Goal: Download file/media

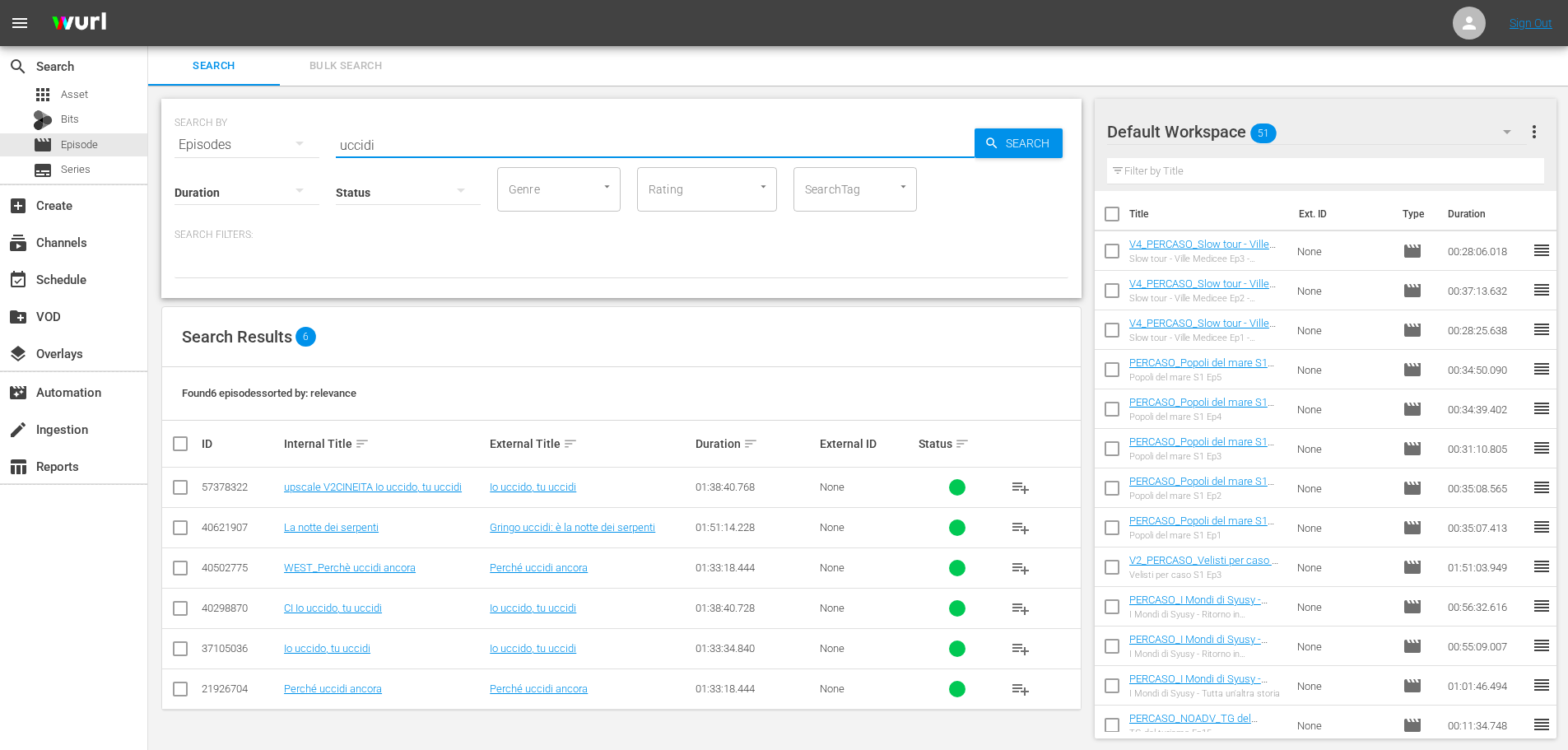
click at [276, 164] on div "SEARCH BY Search By Episodes Search ID, Title, Description, Keywords, or Catego…" at bounding box center [621, 198] width 920 height 199
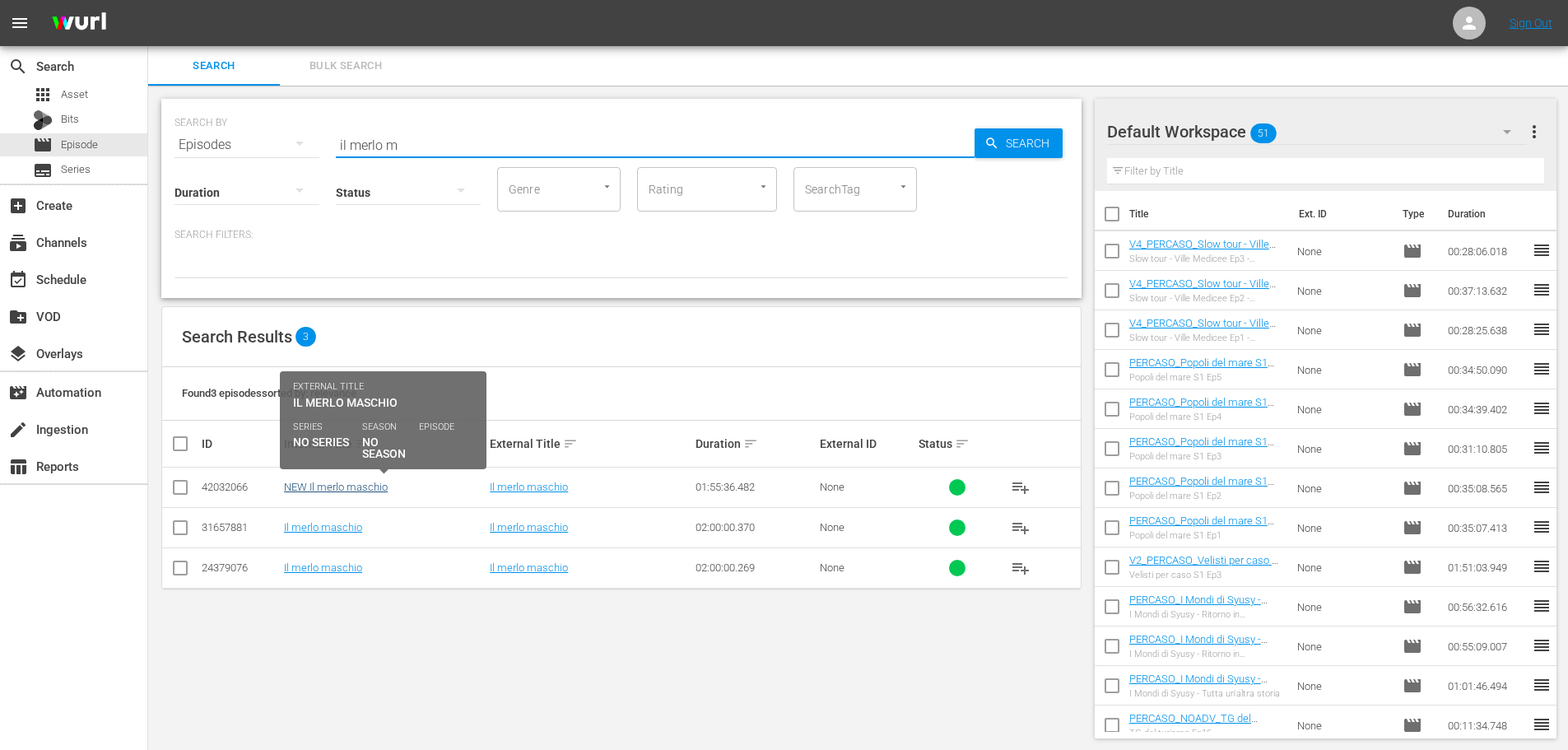
type input "il merlo m"
click at [290, 485] on link "NEW Il merlo maschio" at bounding box center [336, 487] width 104 height 12
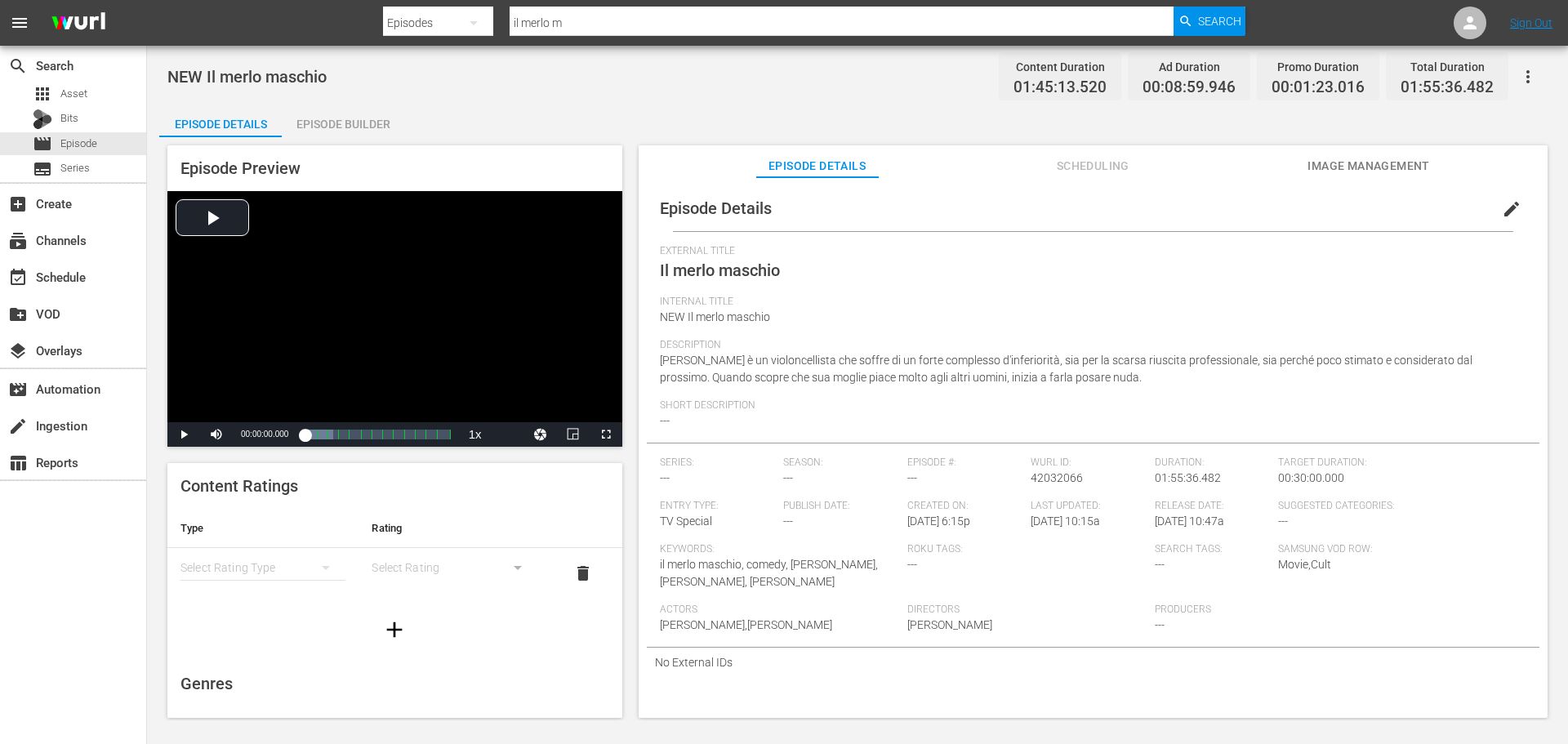
click at [1338, 161] on span "Image Management" at bounding box center [1369, 166] width 123 height 20
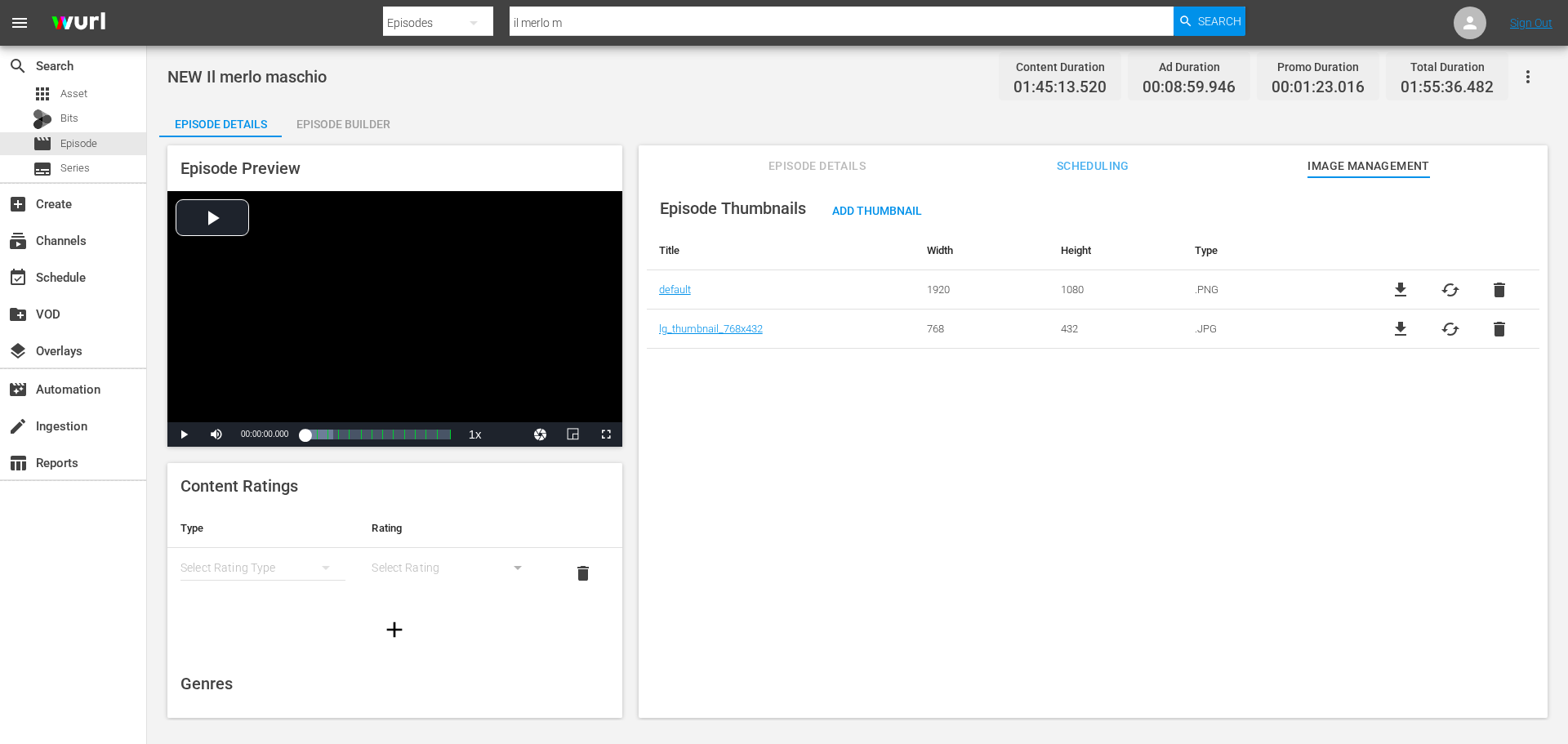
click at [1398, 283] on span "file_download" at bounding box center [1400, 290] width 20 height 20
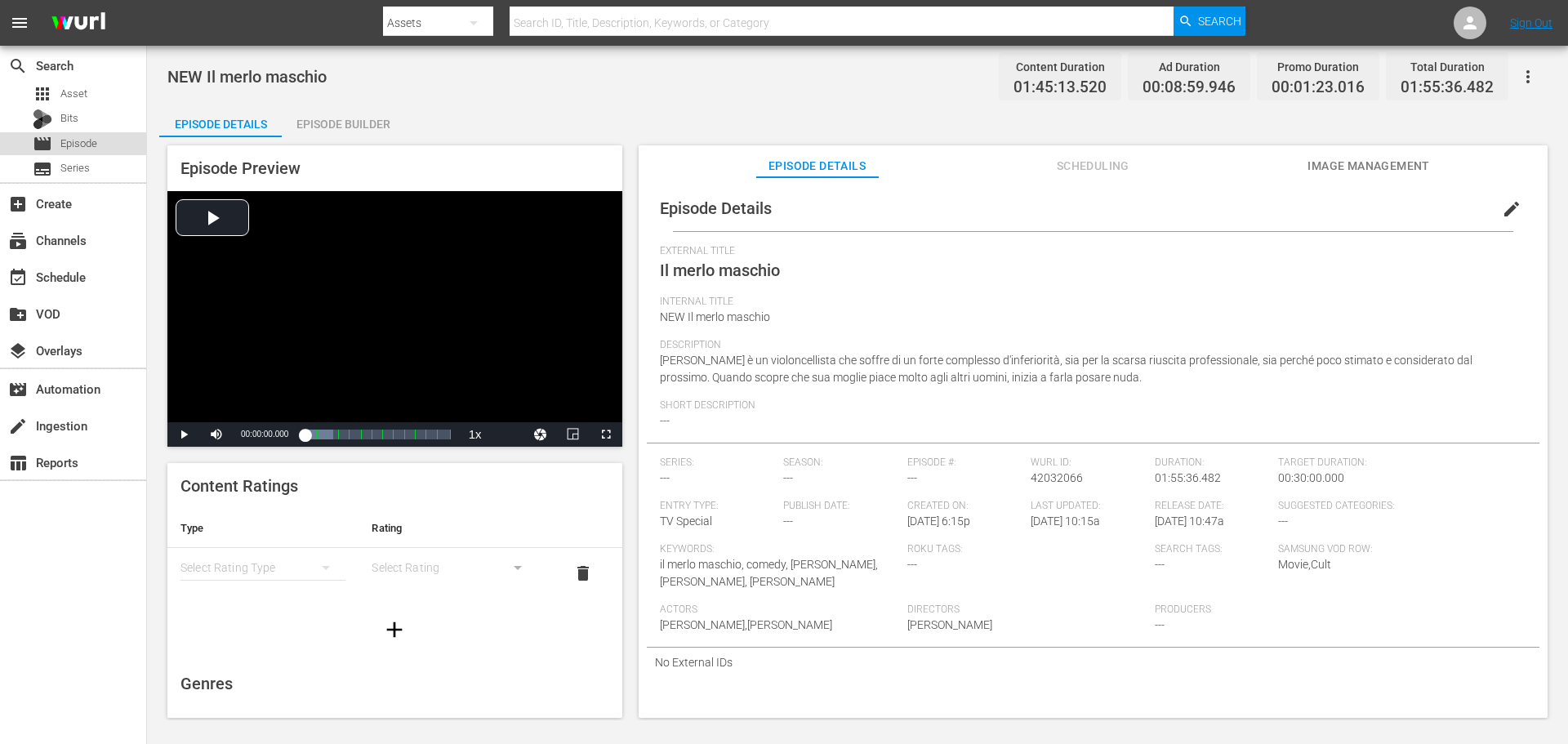
click at [67, 138] on span "Episode" at bounding box center [78, 143] width 37 height 16
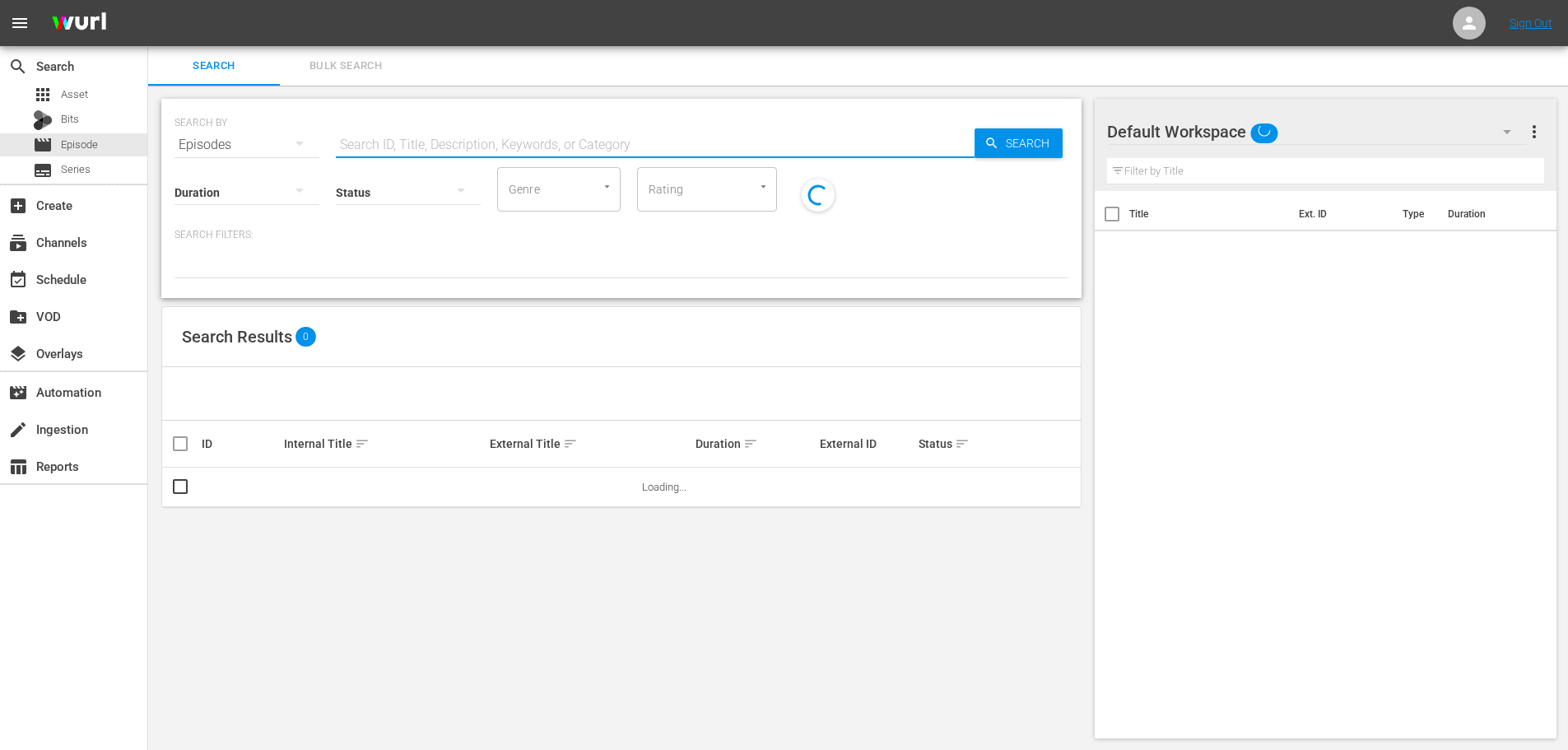
drag, startPoint x: 68, startPoint y: 139, endPoint x: 540, endPoint y: 128, distance: 472.1
click at [457, 143] on input "text" at bounding box center [656, 145] width 639 height 40
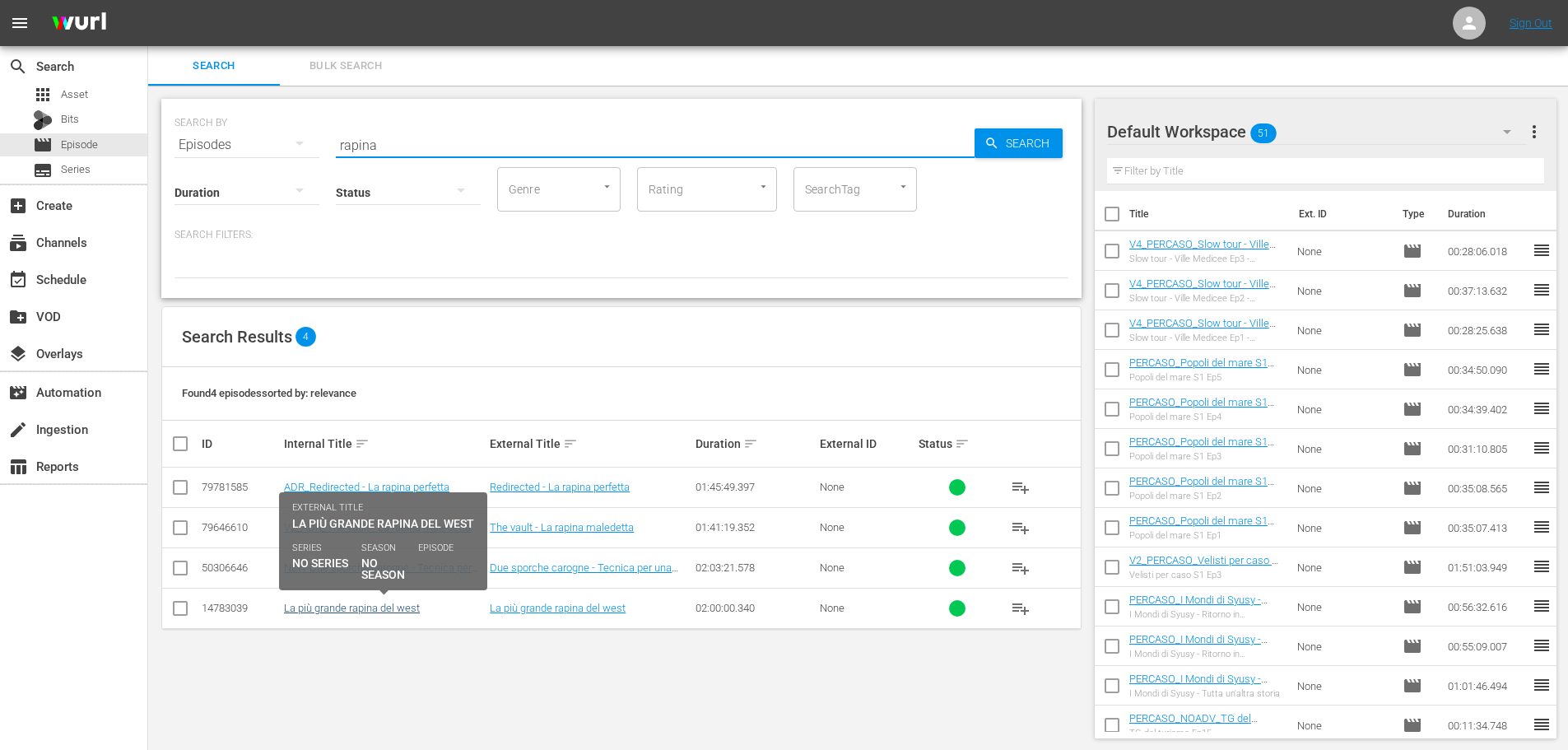
type input "rapina"
click at [397, 606] on link "La più grande rapina del west" at bounding box center [352, 607] width 136 height 12
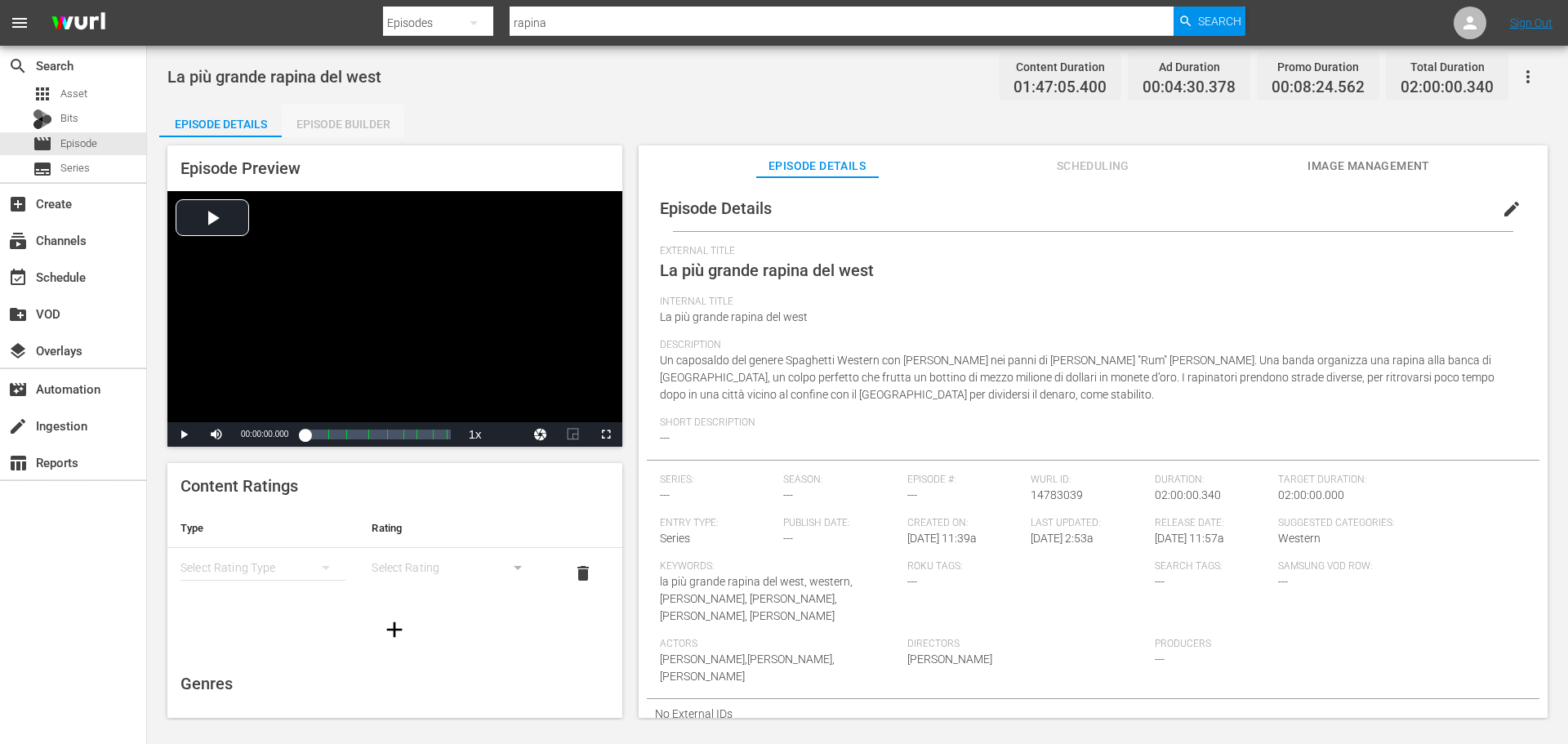
click at [373, 126] on div "Episode Builder" at bounding box center [343, 124] width 123 height 39
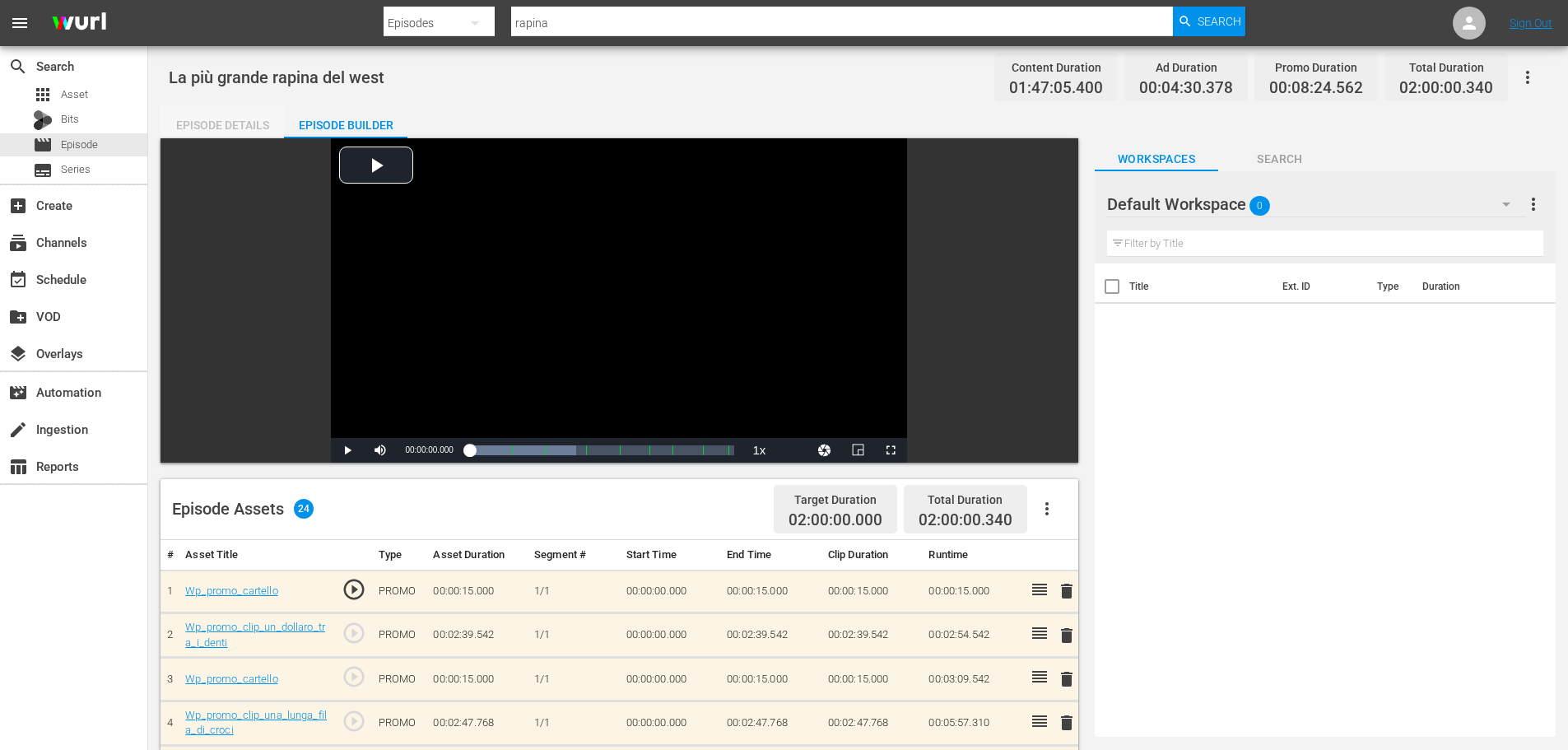
click at [229, 129] on div "Episode Details" at bounding box center [223, 125] width 124 height 40
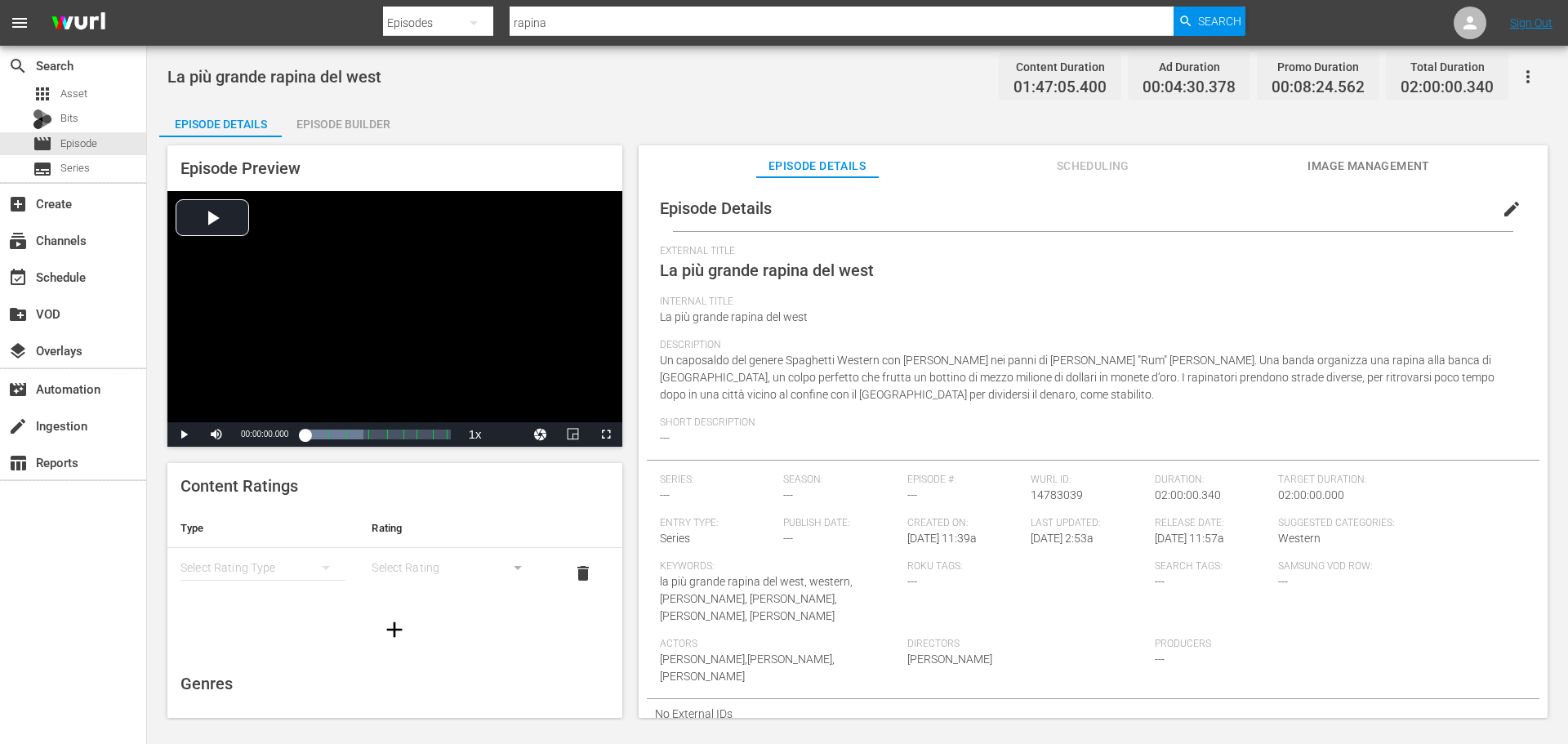
click at [1390, 171] on span "Image Management" at bounding box center [1369, 166] width 123 height 20
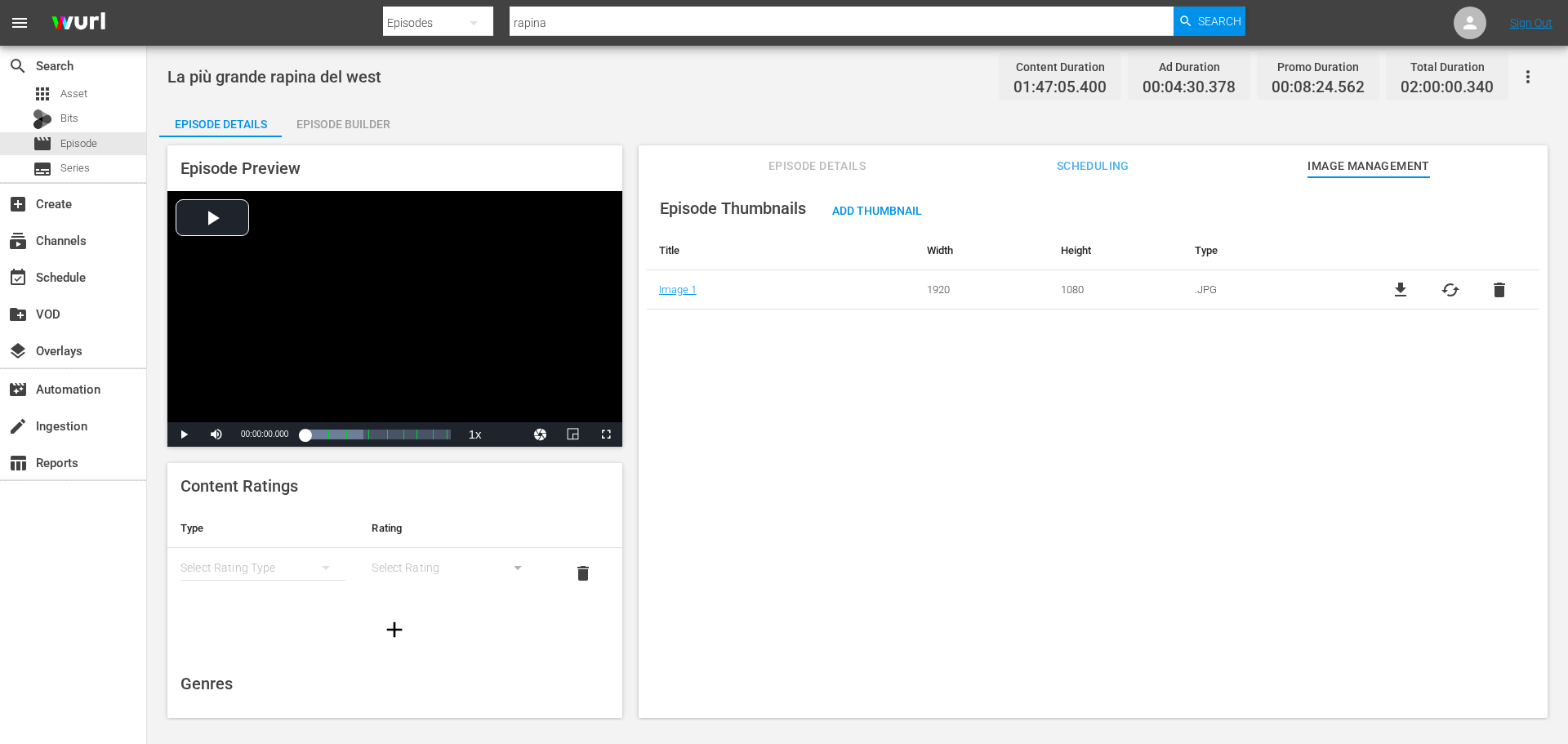
click at [846, 156] on span "Episode Details" at bounding box center [817, 166] width 123 height 20
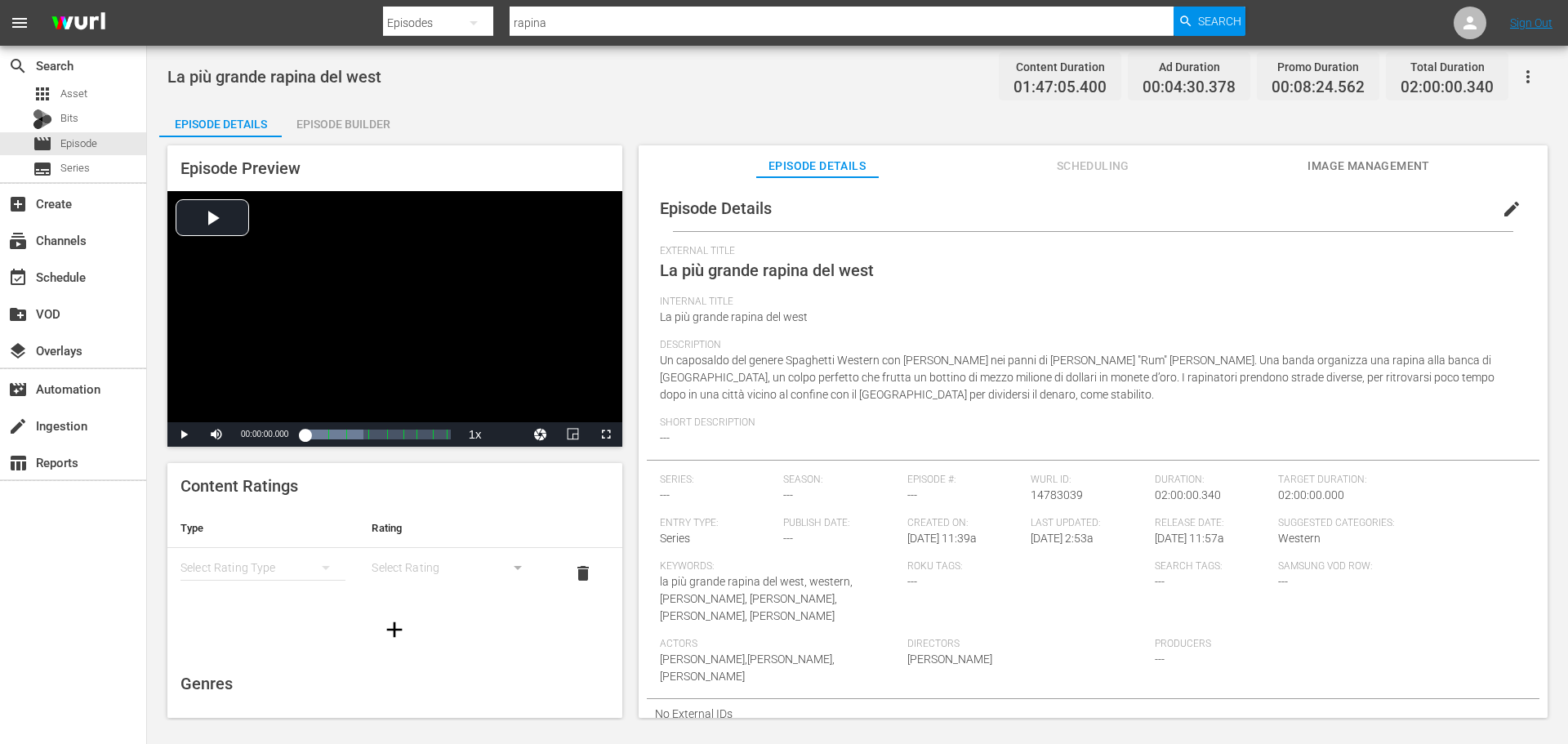
click at [1369, 169] on span "Image Management" at bounding box center [1369, 166] width 123 height 20
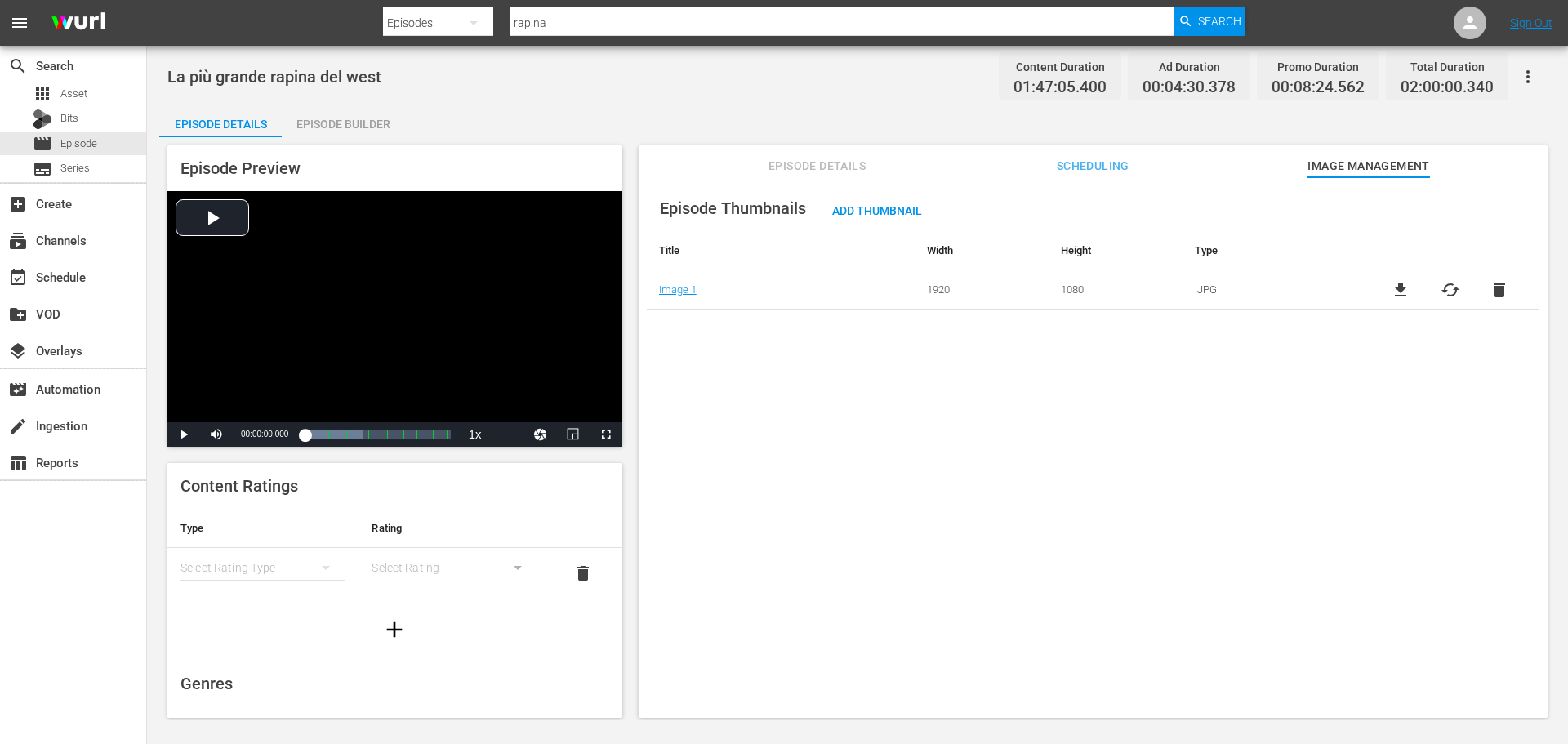
click at [1391, 294] on span "file_download" at bounding box center [1400, 290] width 20 height 20
